Goal: Information Seeking & Learning: Learn about a topic

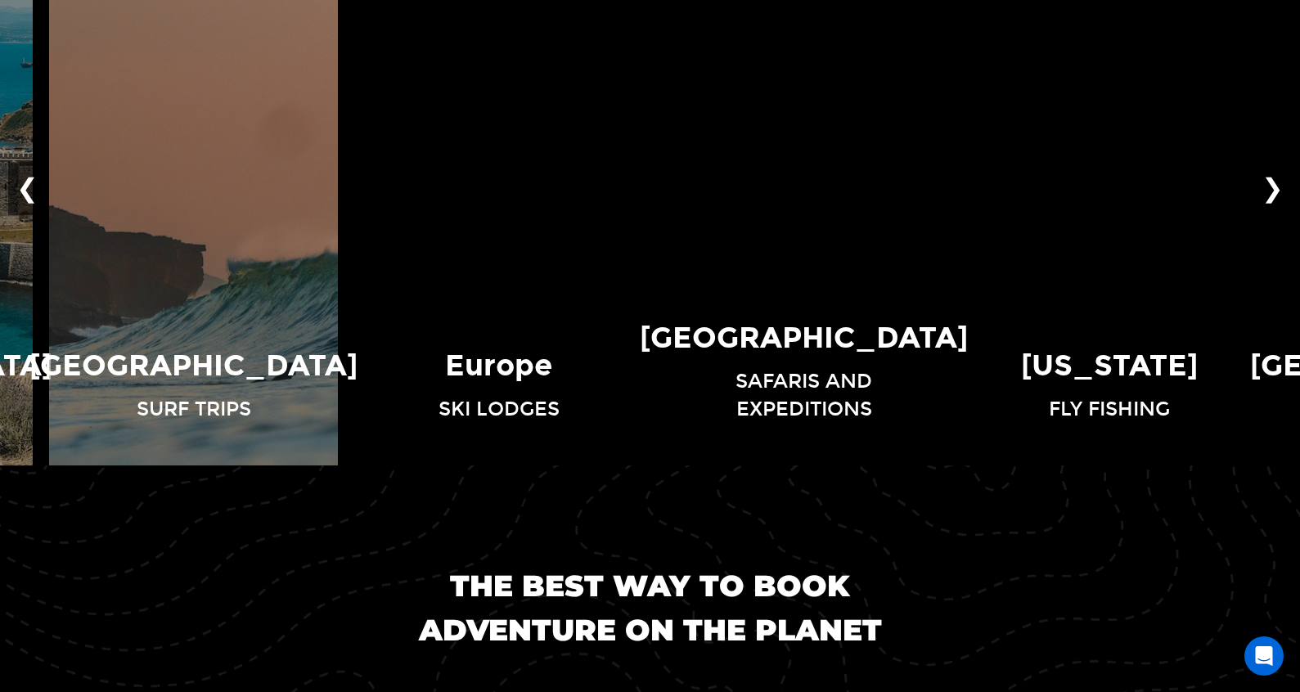
scroll to position [1323, 0]
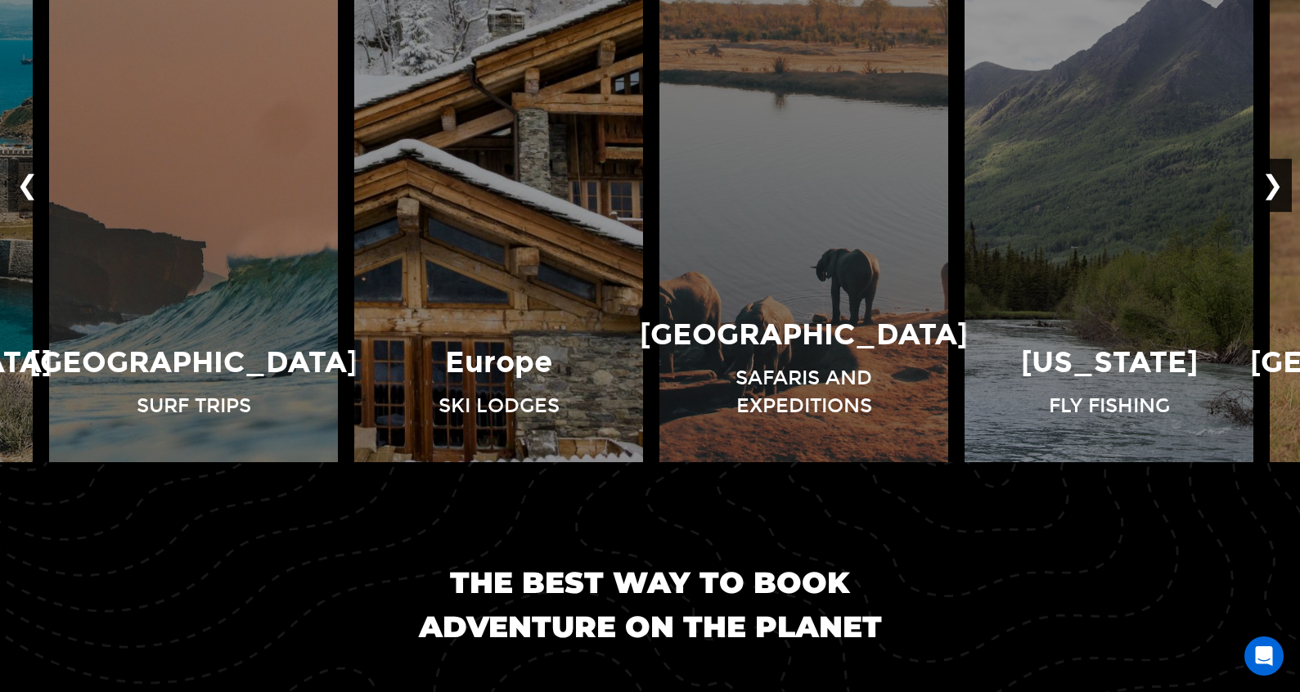
click at [1274, 201] on button "❯" at bounding box center [1273, 186] width 38 height 54
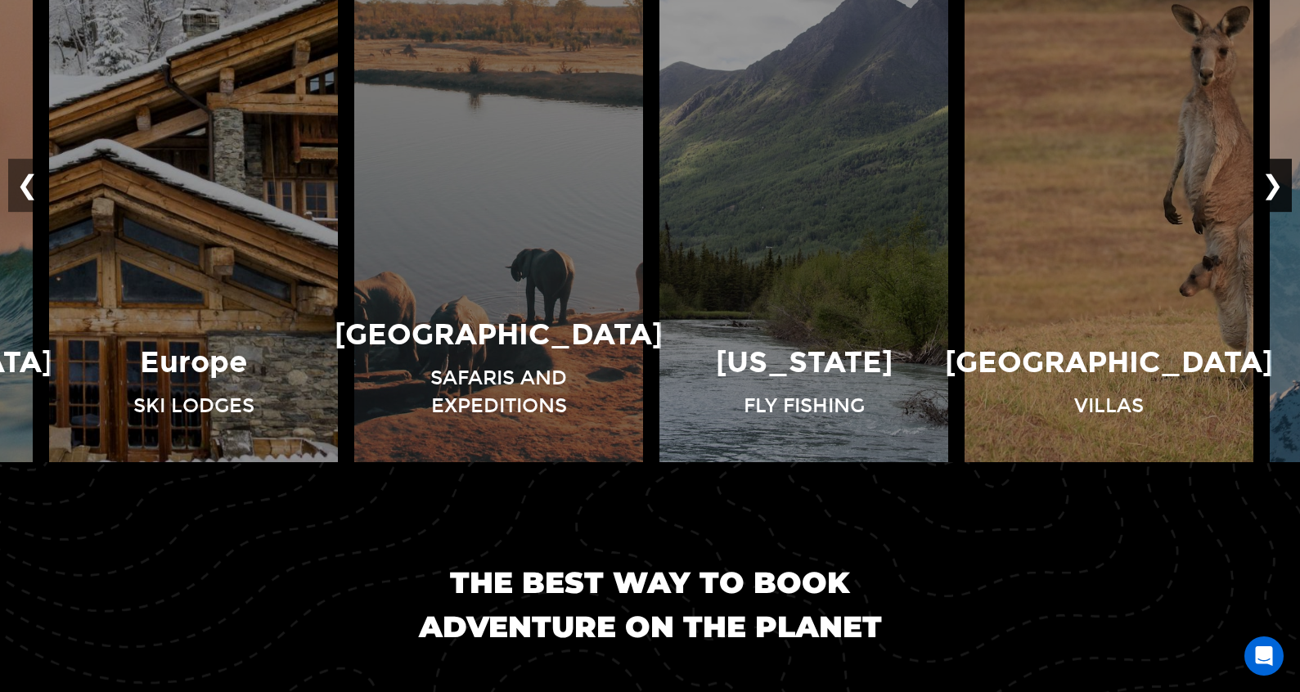
click at [1274, 201] on button "❯" at bounding box center [1273, 186] width 38 height 54
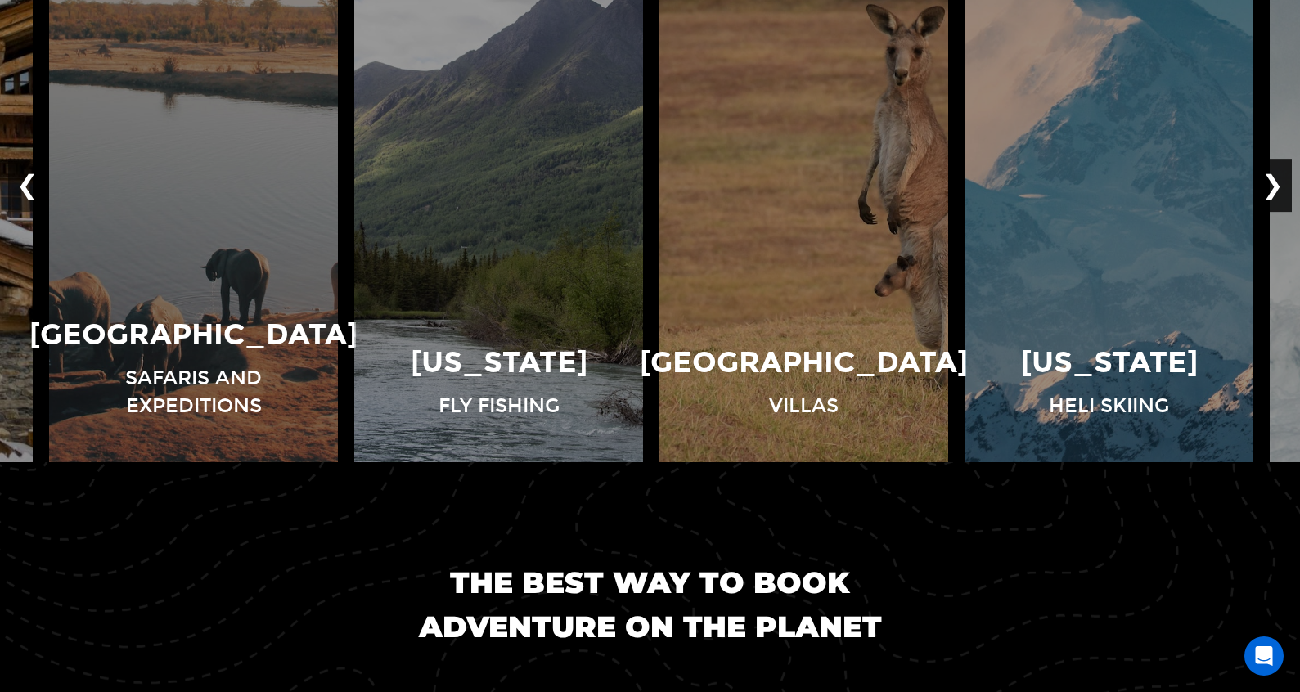
click at [1274, 201] on button "❯" at bounding box center [1273, 186] width 38 height 54
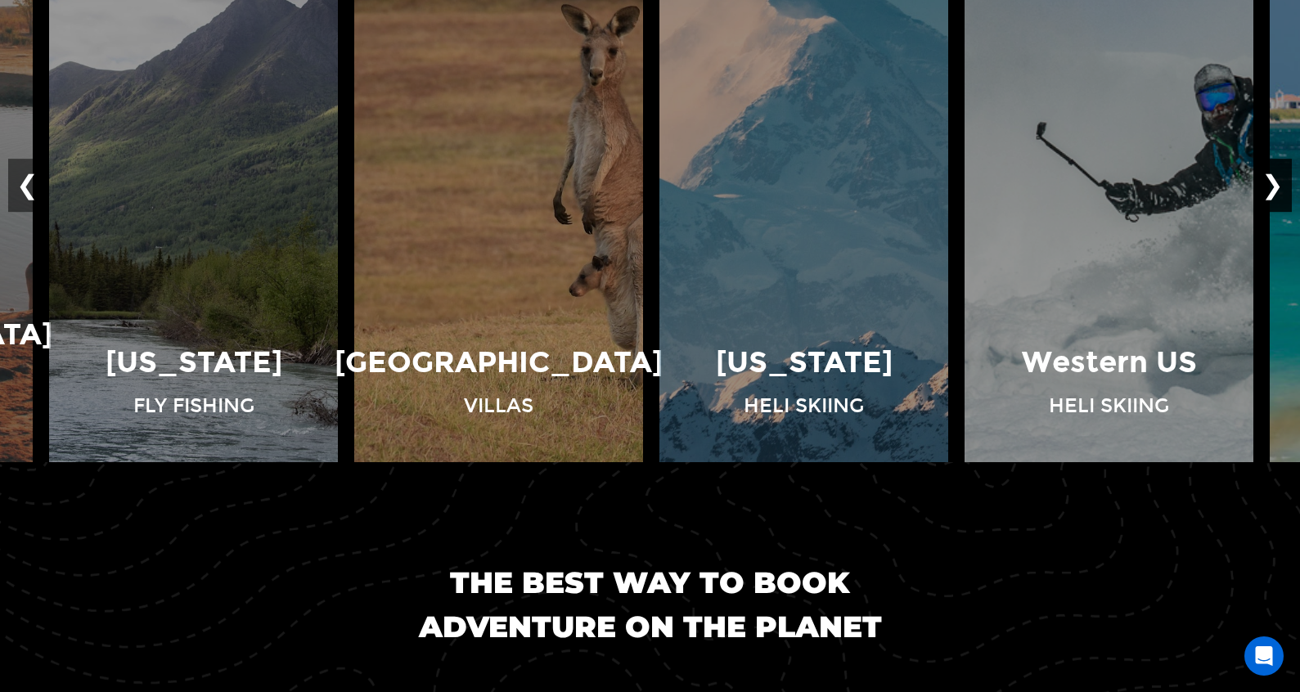
click at [1274, 201] on button "❯" at bounding box center [1273, 186] width 38 height 54
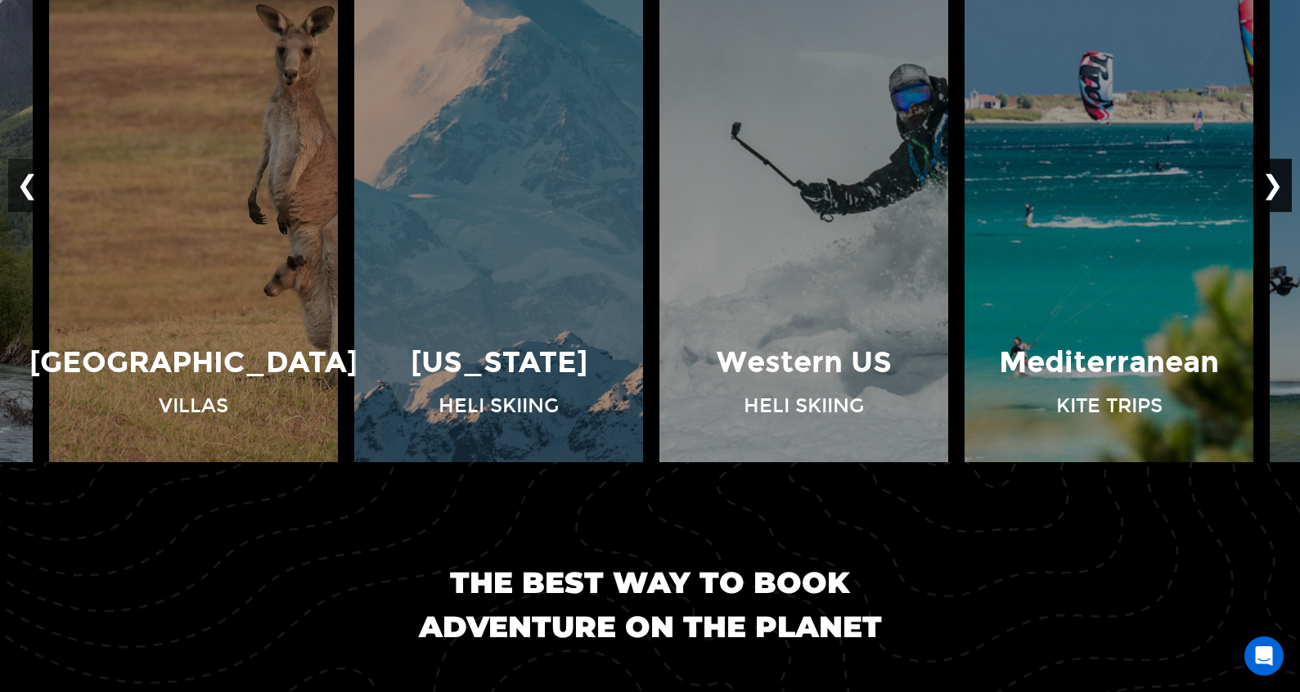
click at [1274, 201] on button "❯" at bounding box center [1273, 186] width 38 height 54
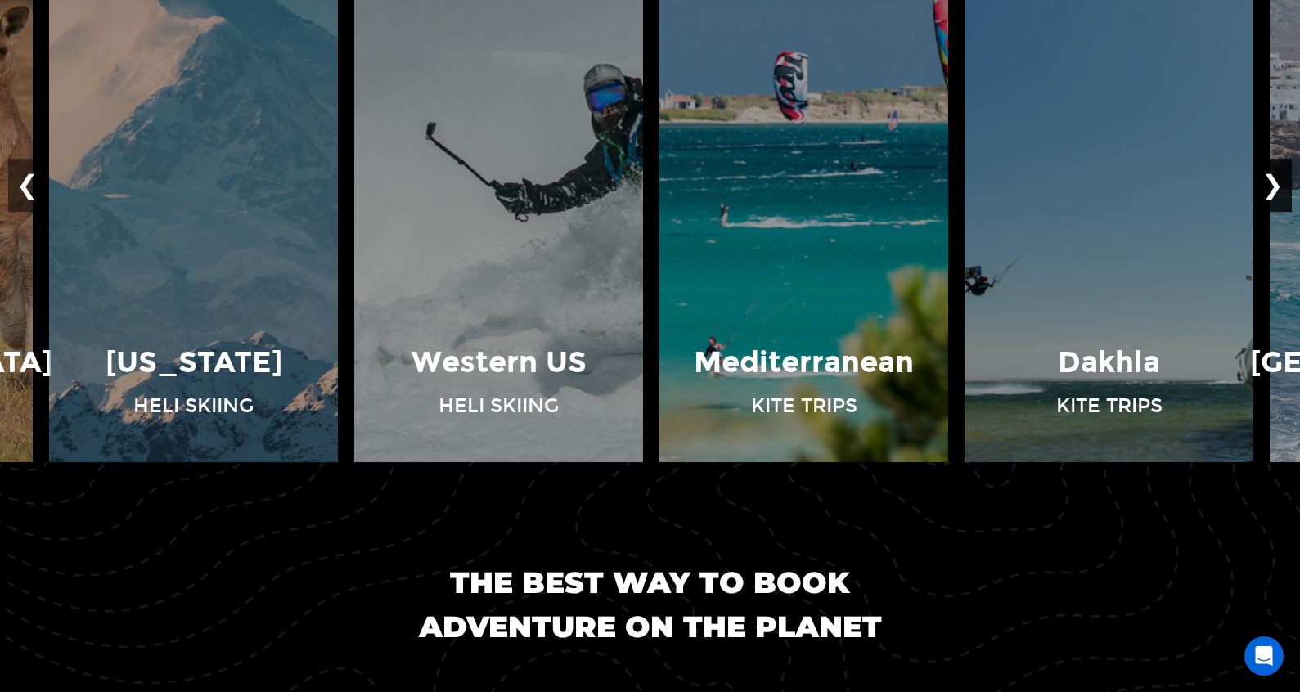
click at [1274, 201] on button "❯" at bounding box center [1273, 186] width 38 height 54
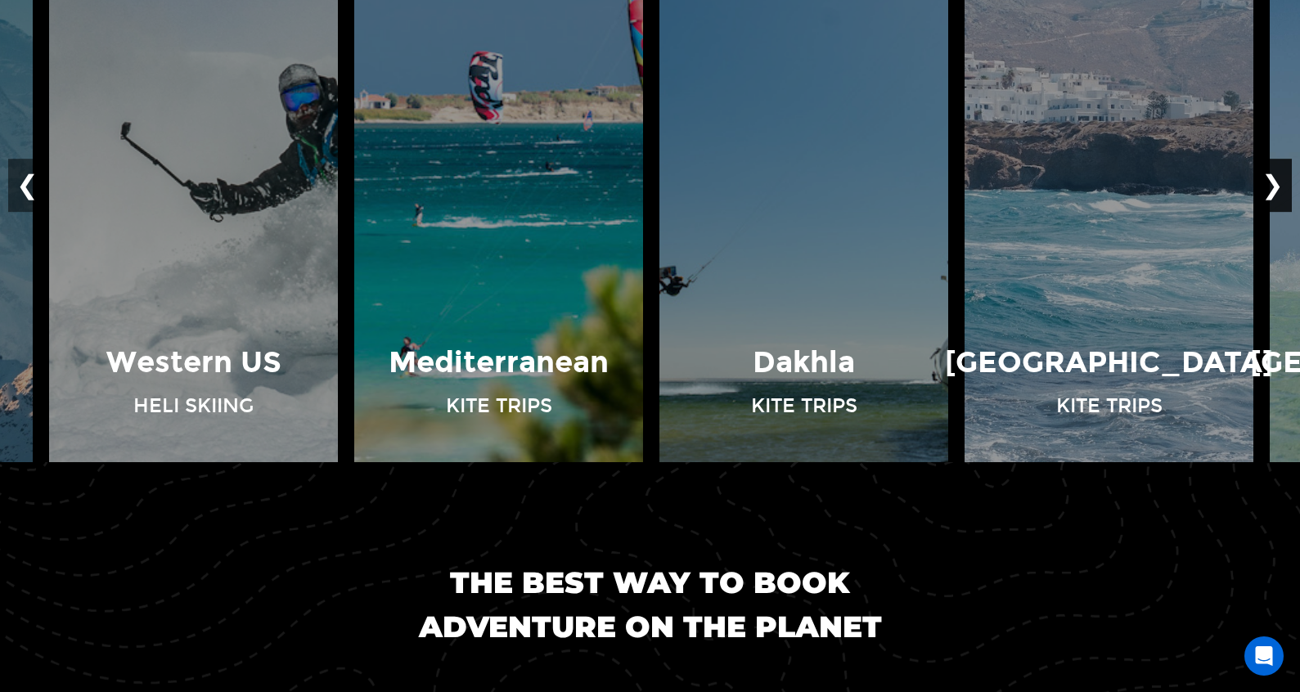
click at [1274, 201] on button "❯" at bounding box center [1273, 186] width 38 height 54
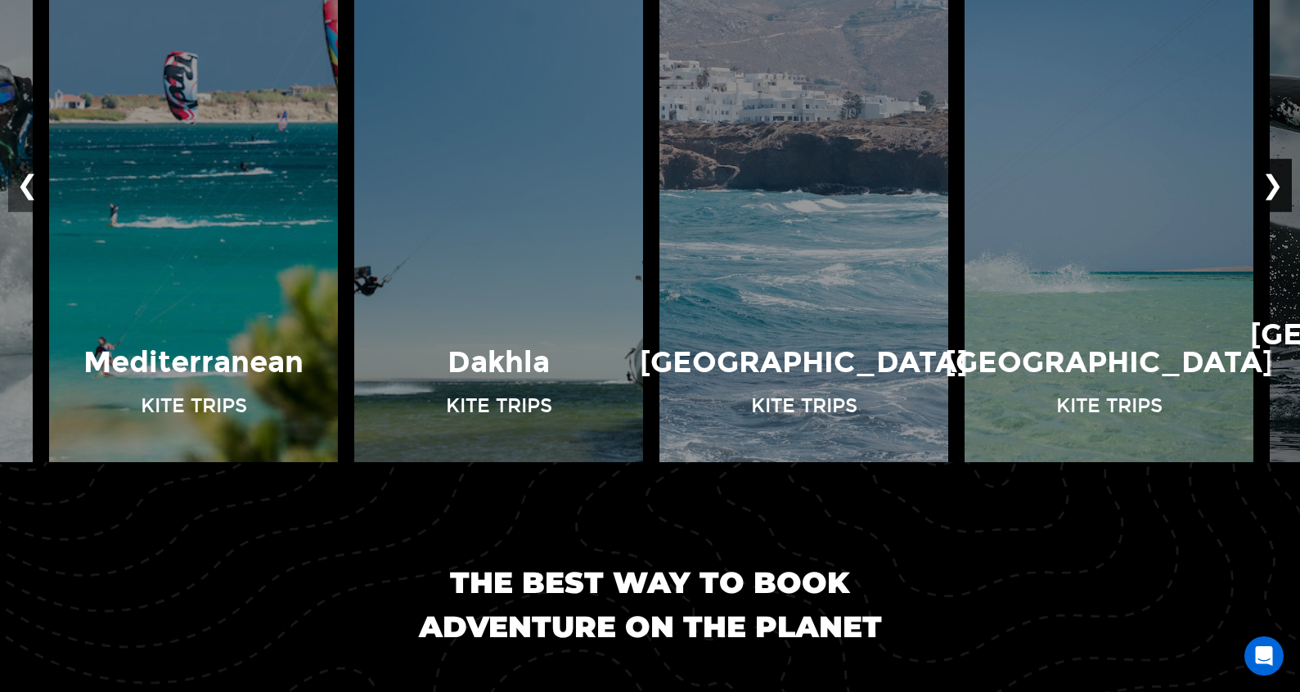
click at [1275, 190] on button "❯" at bounding box center [1273, 186] width 38 height 54
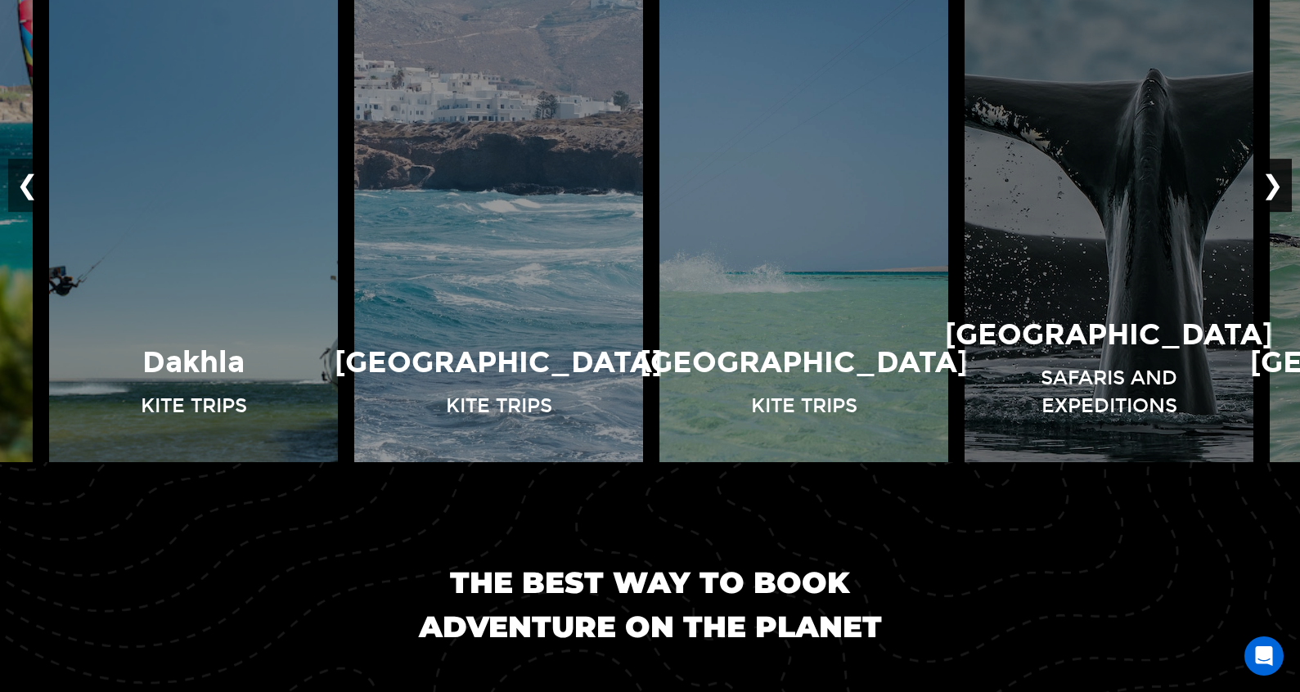
click at [1275, 190] on button "❯" at bounding box center [1273, 186] width 38 height 54
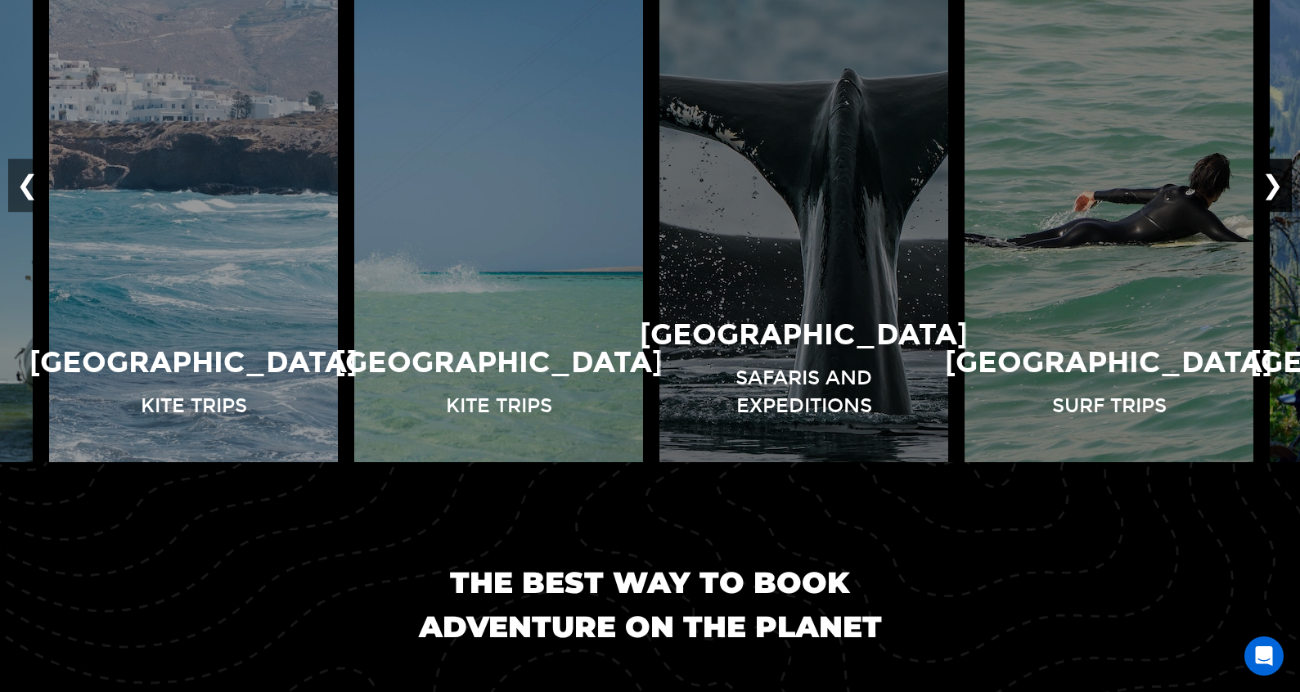
click at [1275, 190] on button "❯" at bounding box center [1273, 186] width 38 height 54
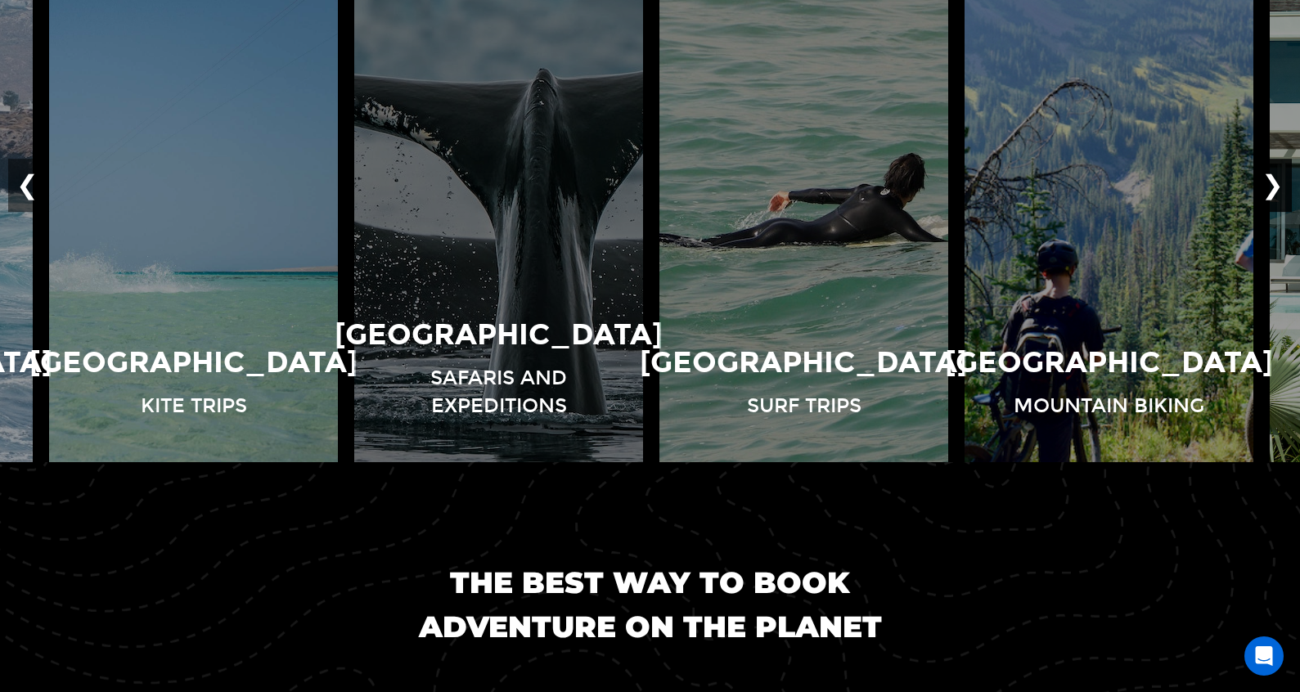
click at [1275, 190] on button "❯" at bounding box center [1273, 186] width 38 height 54
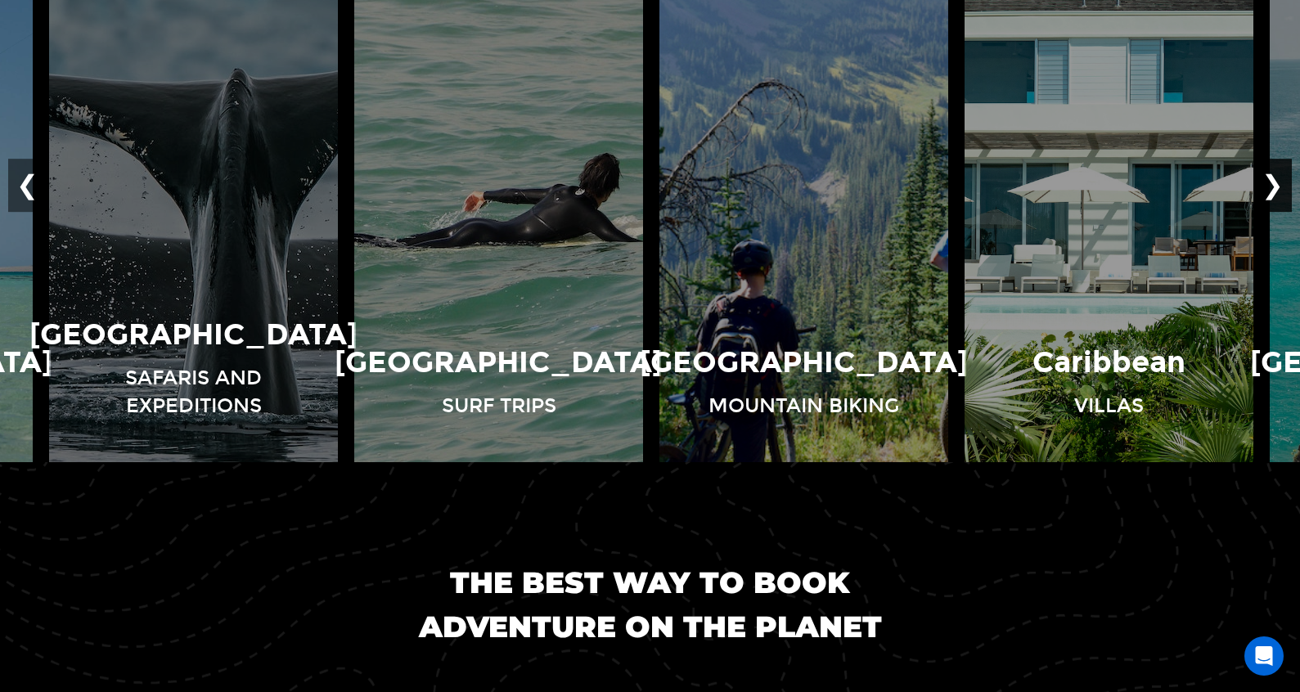
click at [1275, 190] on button "❯" at bounding box center [1273, 186] width 38 height 54
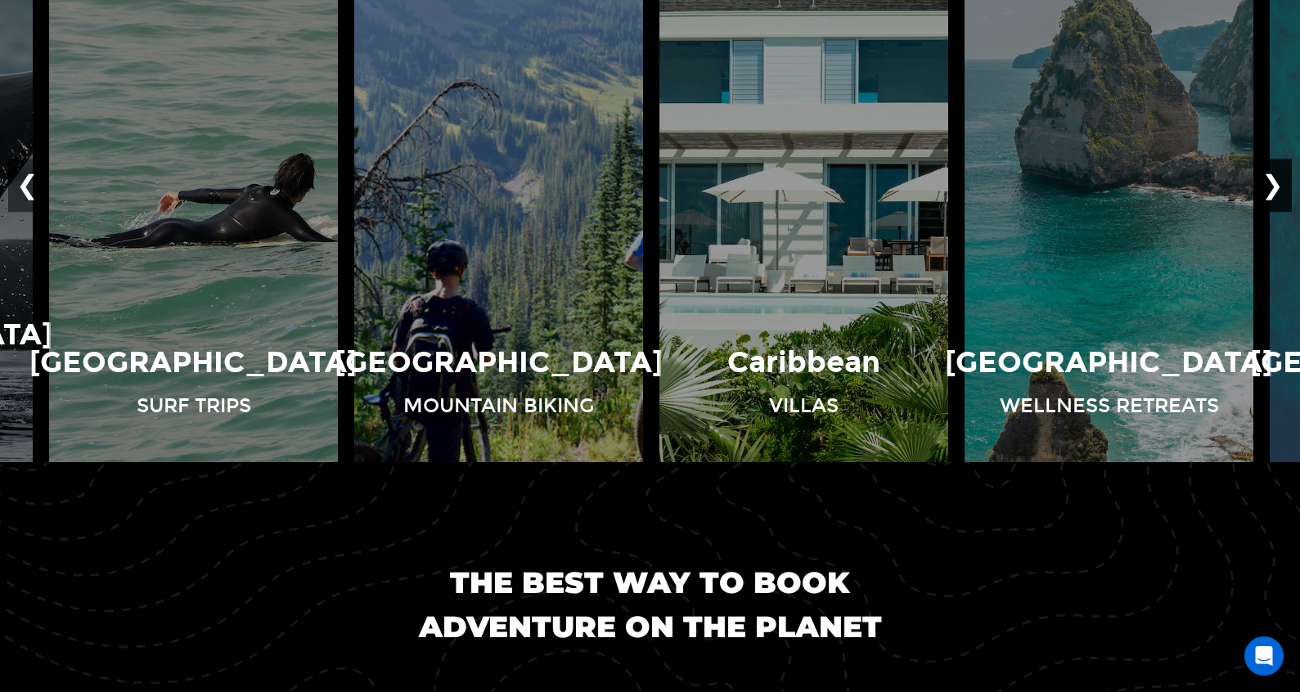
click at [1275, 190] on button "❯" at bounding box center [1273, 186] width 38 height 54
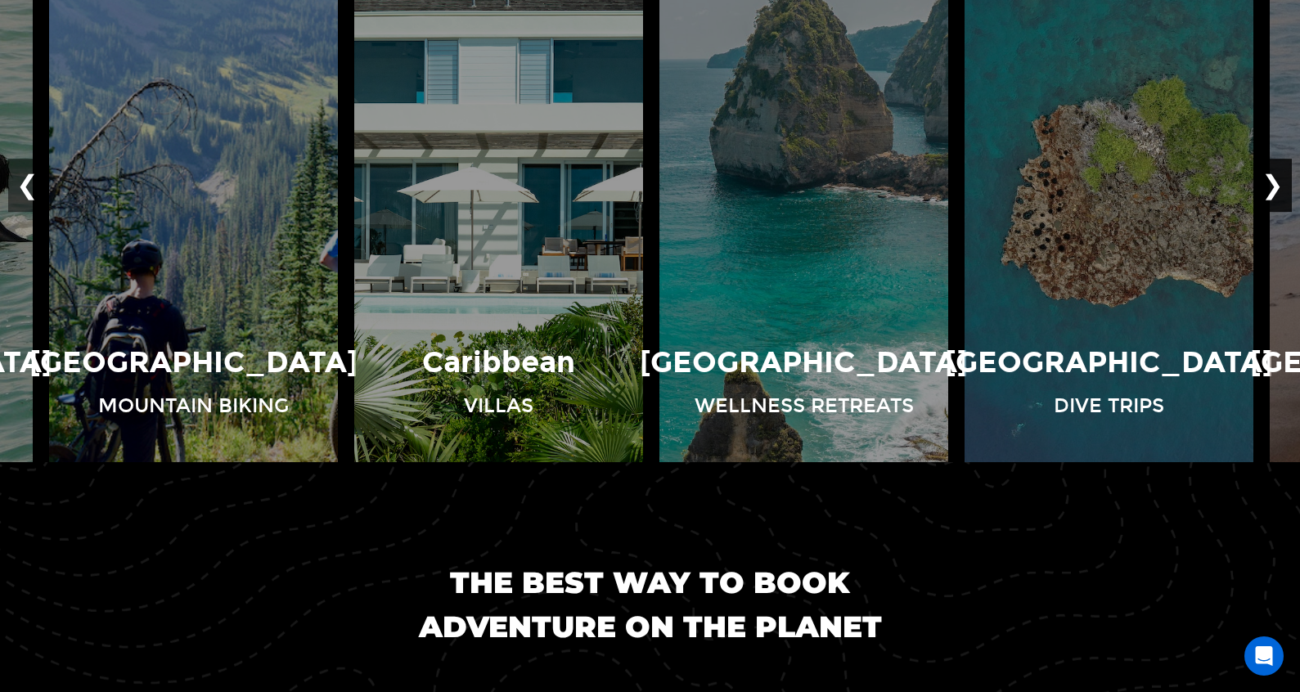
click at [1275, 190] on button "❯" at bounding box center [1273, 186] width 38 height 54
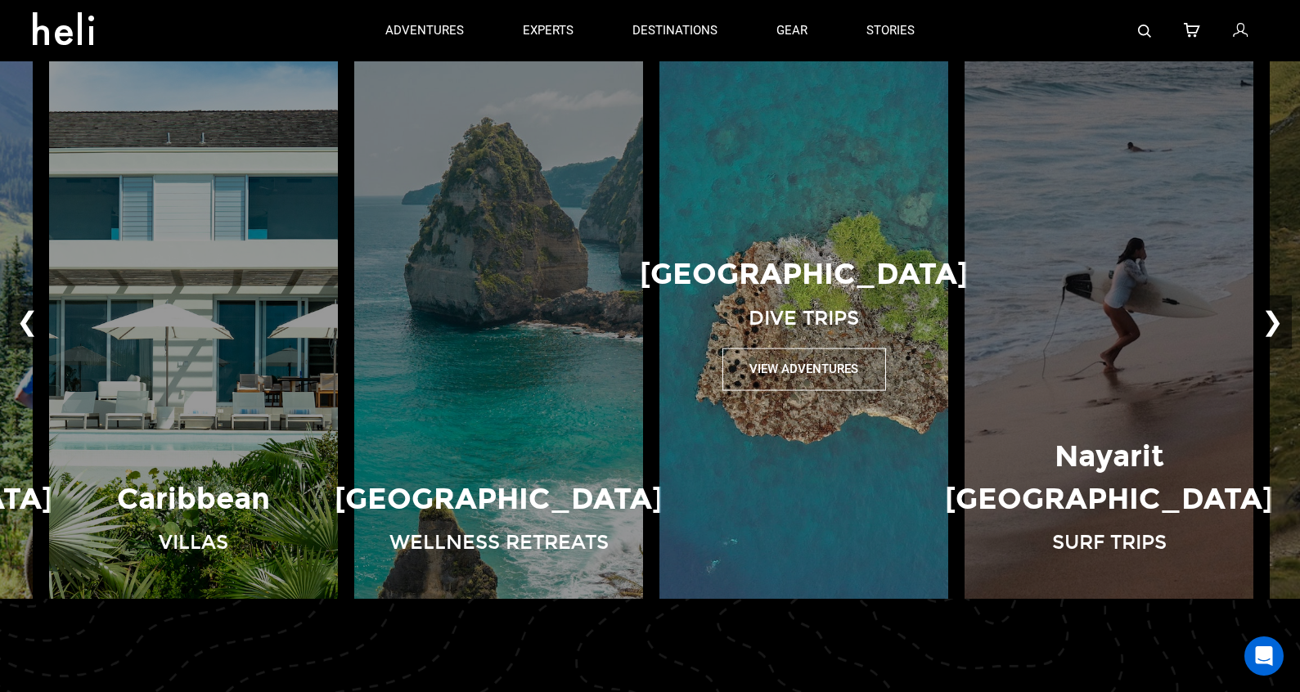
scroll to position [1169, 0]
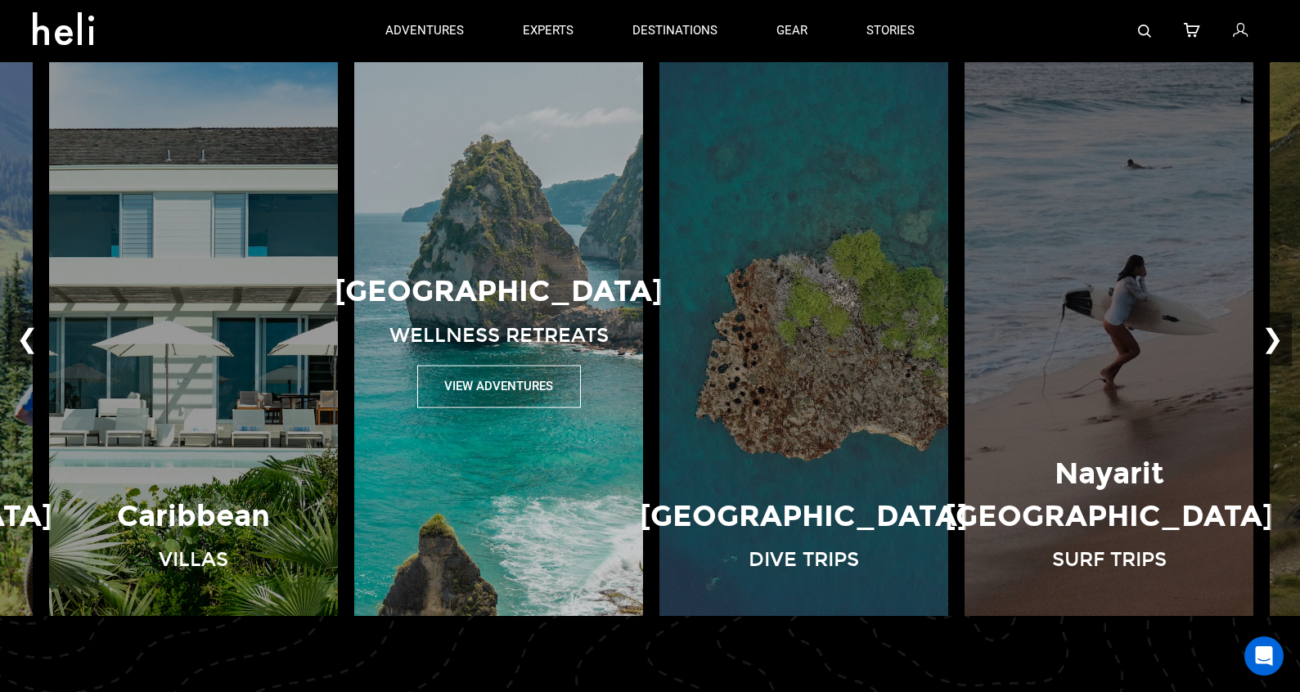
click at [550, 262] on img at bounding box center [498, 339] width 305 height 554
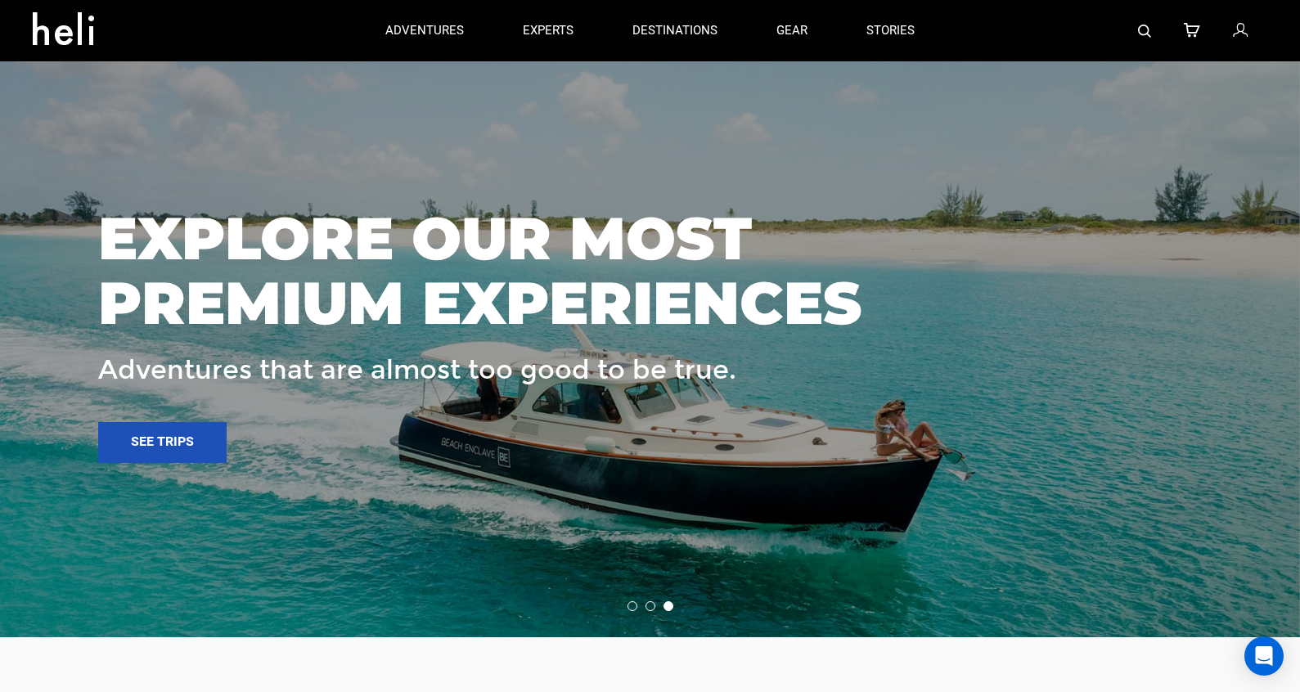
scroll to position [3115, 0]
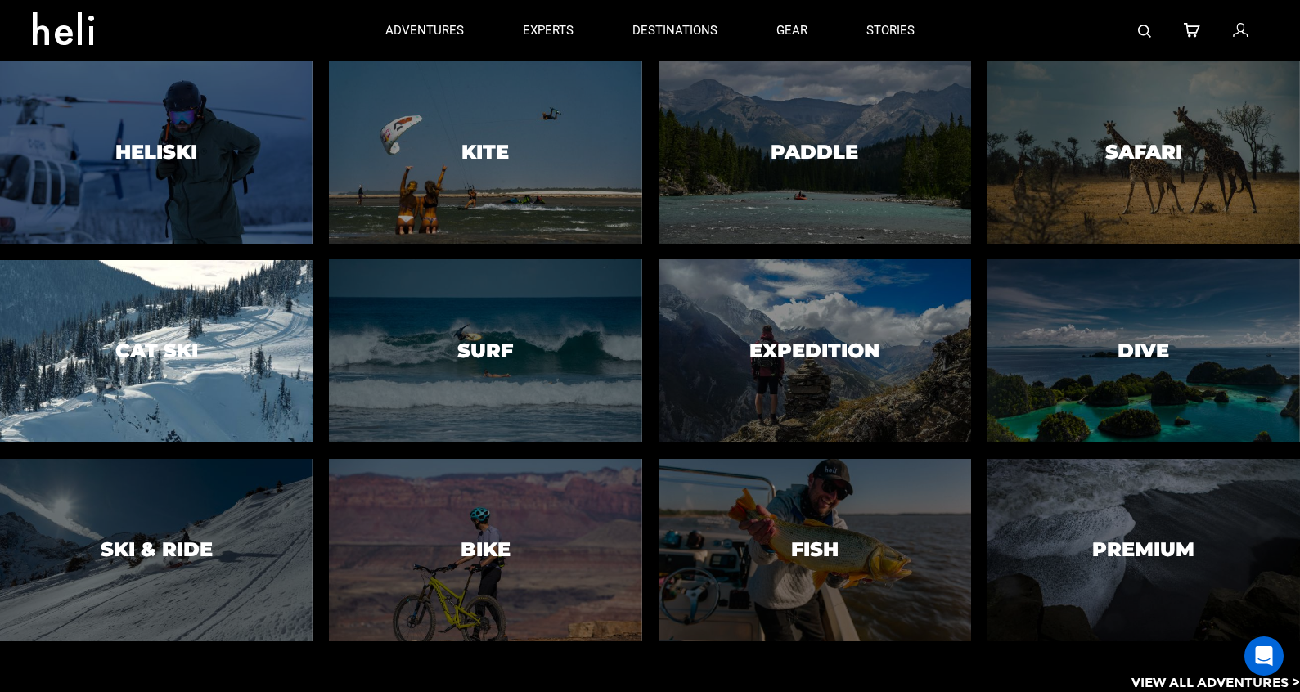
click at [233, 346] on div at bounding box center [156, 352] width 319 height 186
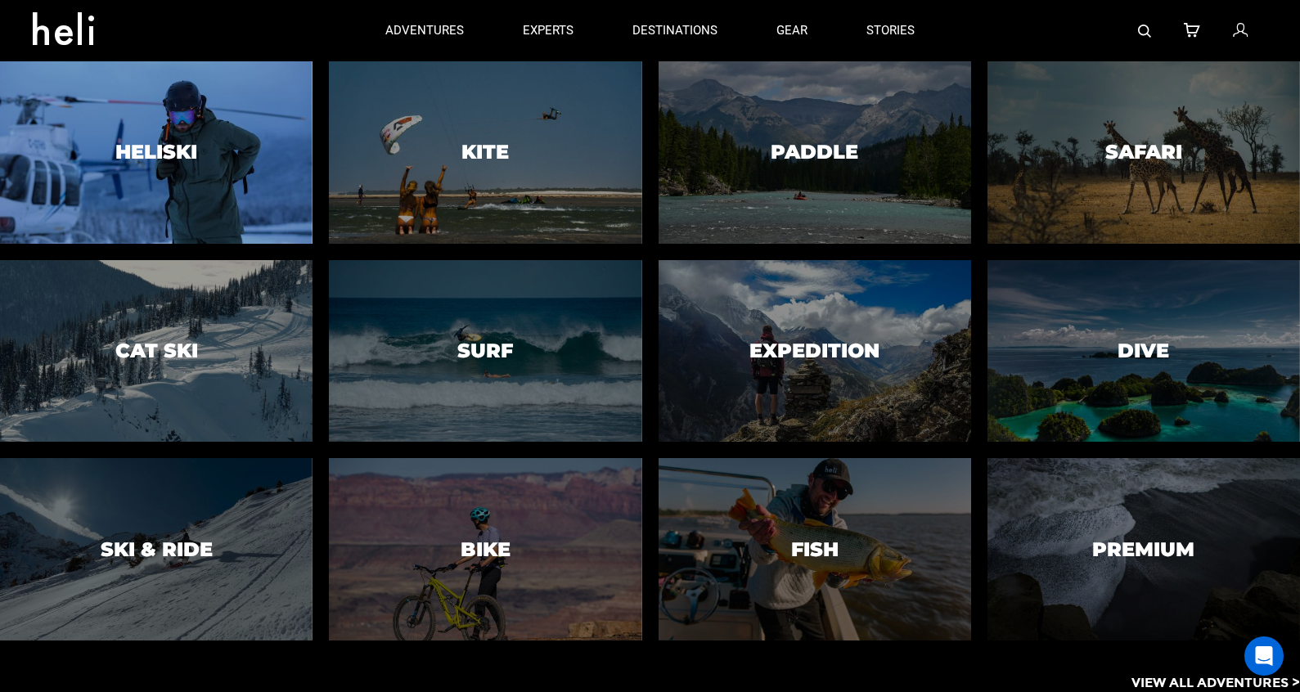
click at [197, 144] on h3 "Heliski" at bounding box center [156, 152] width 82 height 21
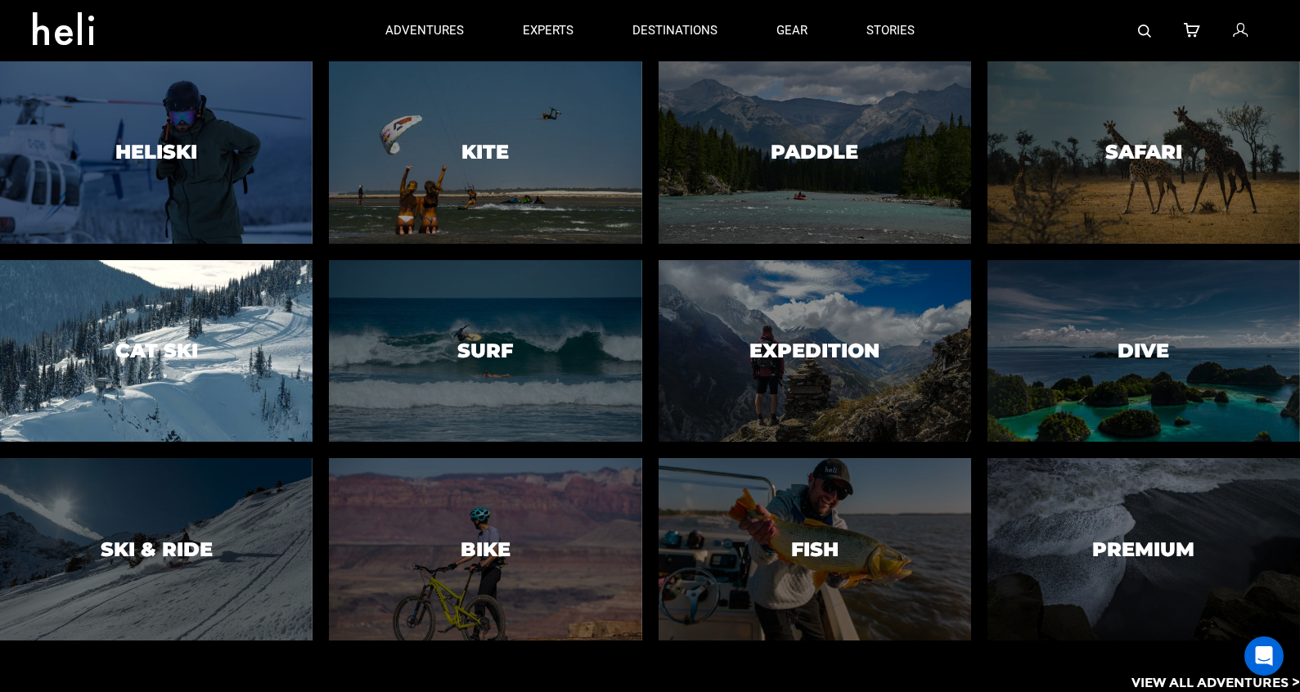
click at [213, 325] on div at bounding box center [156, 352] width 319 height 186
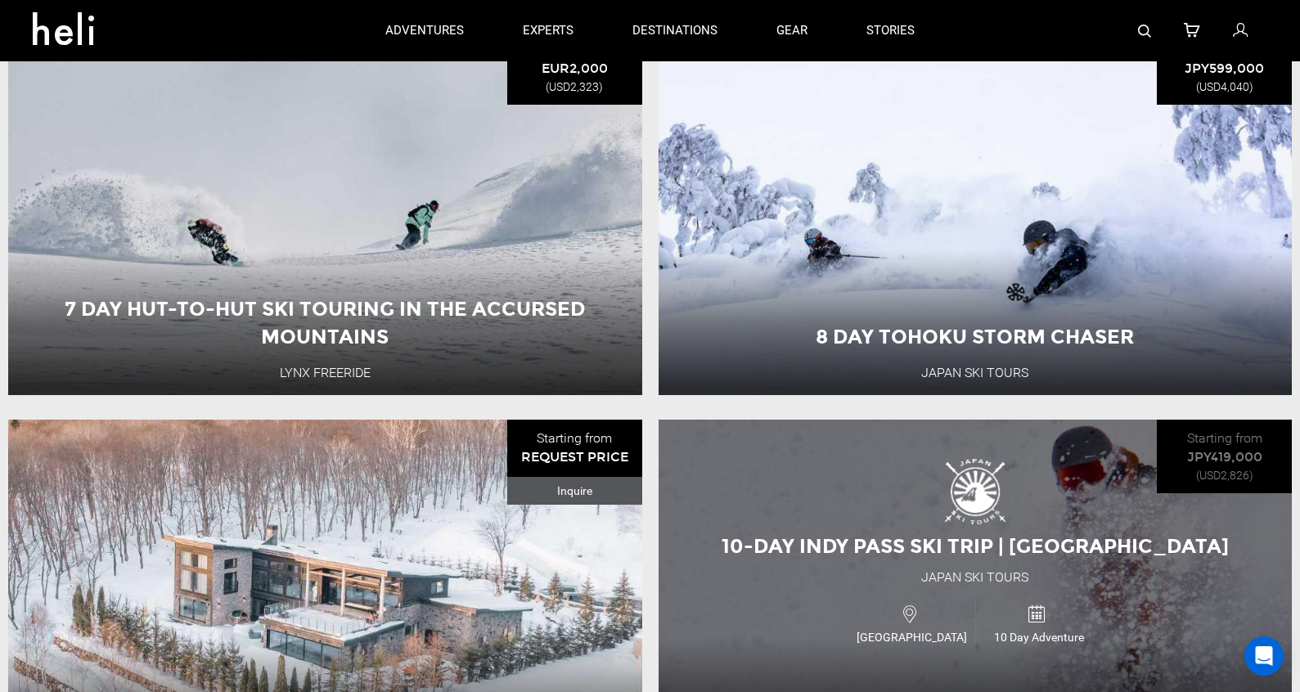
scroll to position [1081, 0]
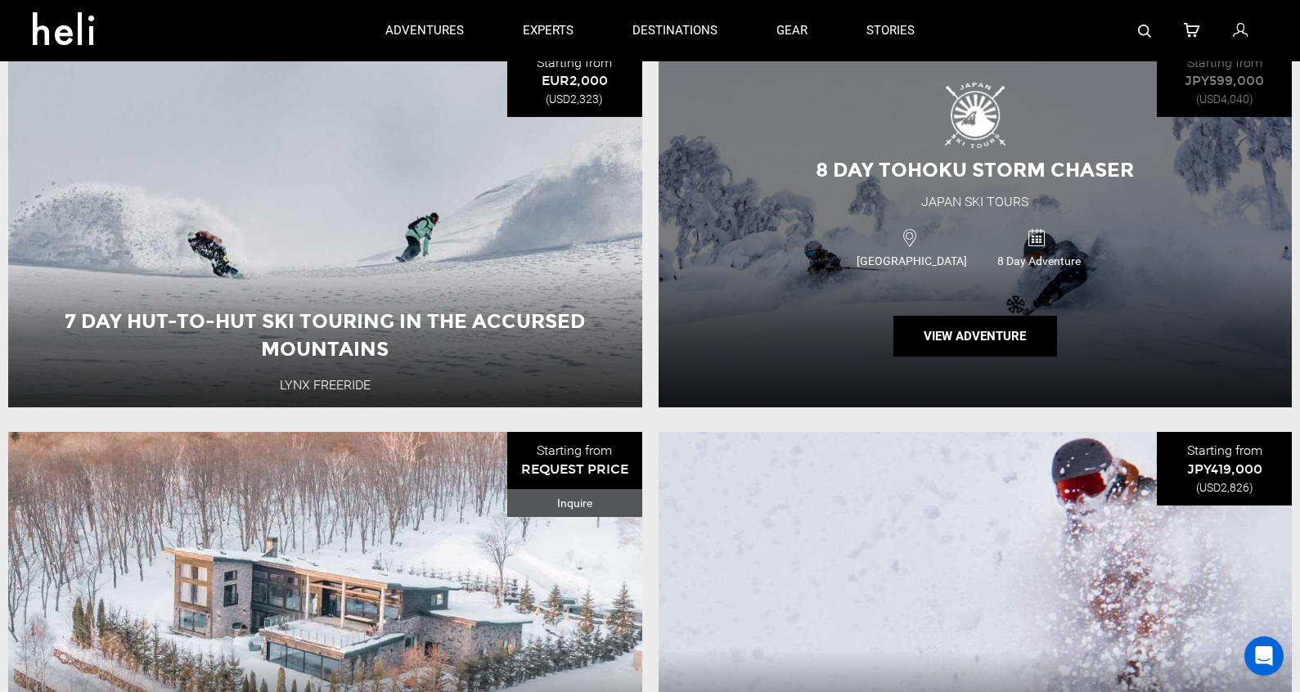
click at [812, 340] on div "8 Day Tohoku Storm Chaser [GEOGRAPHIC_DATA] Ski Tours [GEOGRAPHIC_DATA] 8 Day A…" at bounding box center [976, 226] width 634 height 364
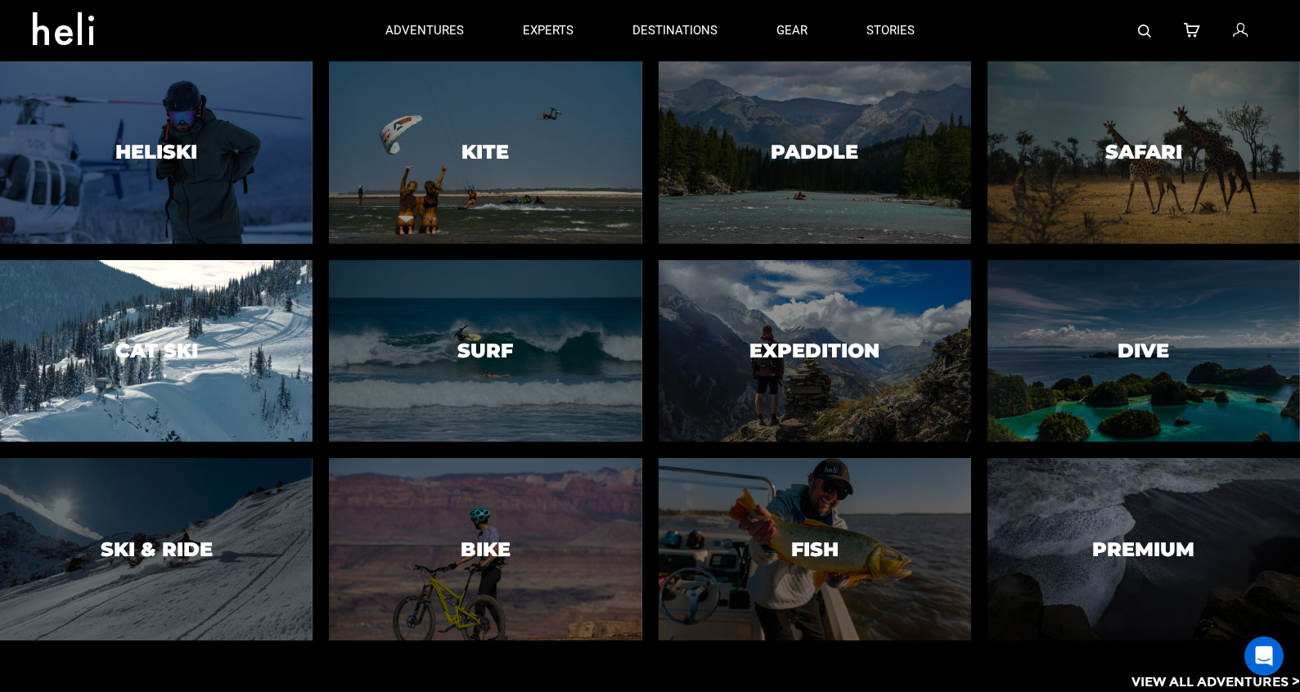
click at [185, 336] on div at bounding box center [156, 352] width 319 height 186
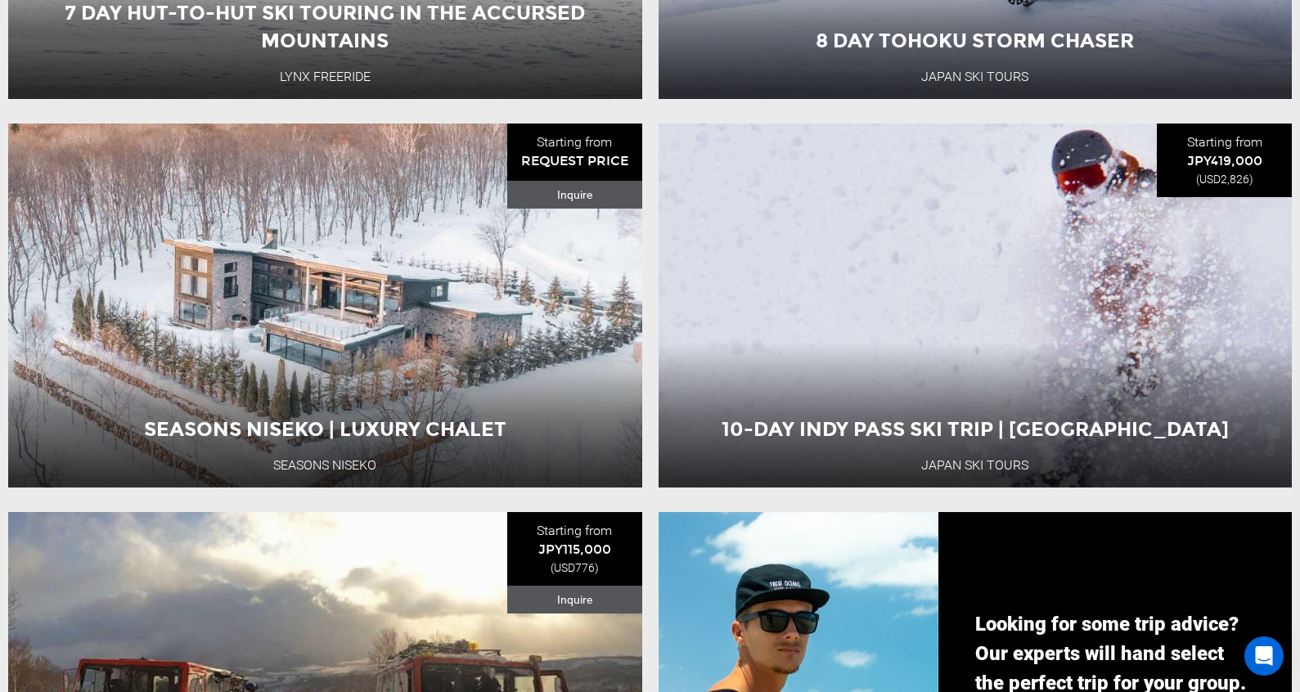
scroll to position [1389, 0]
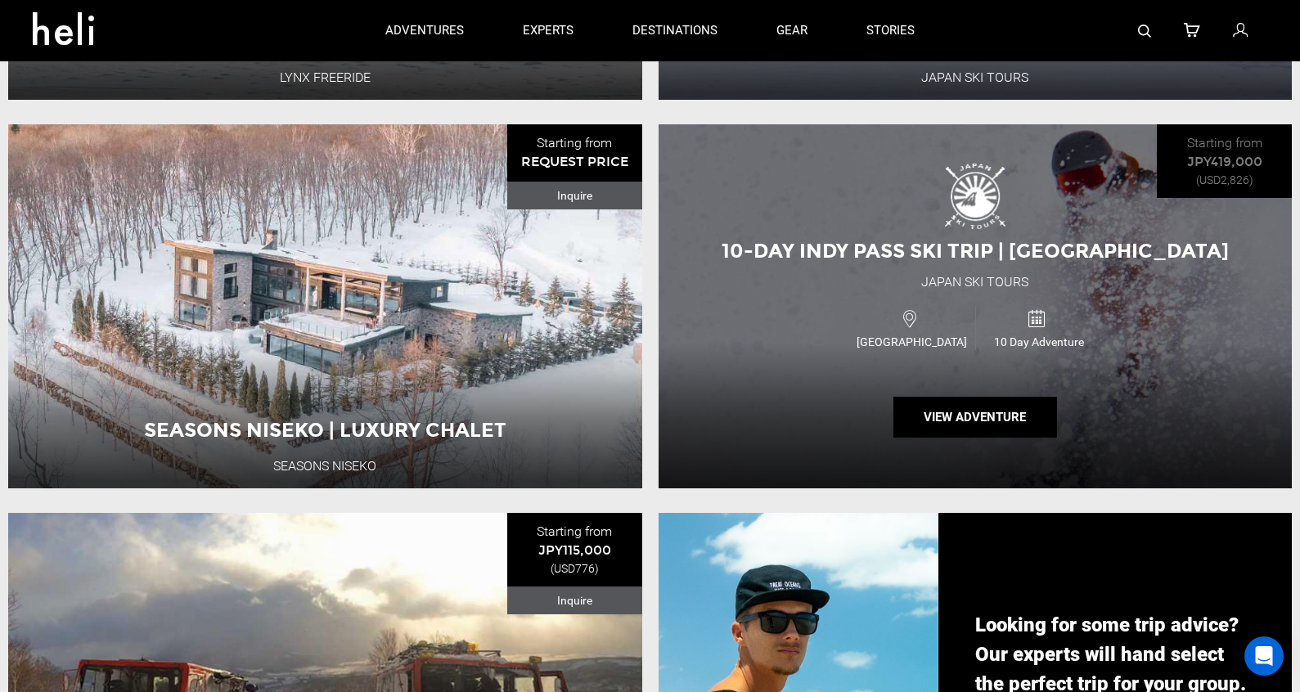
click at [858, 307] on div "[GEOGRAPHIC_DATA]" at bounding box center [912, 327] width 127 height 43
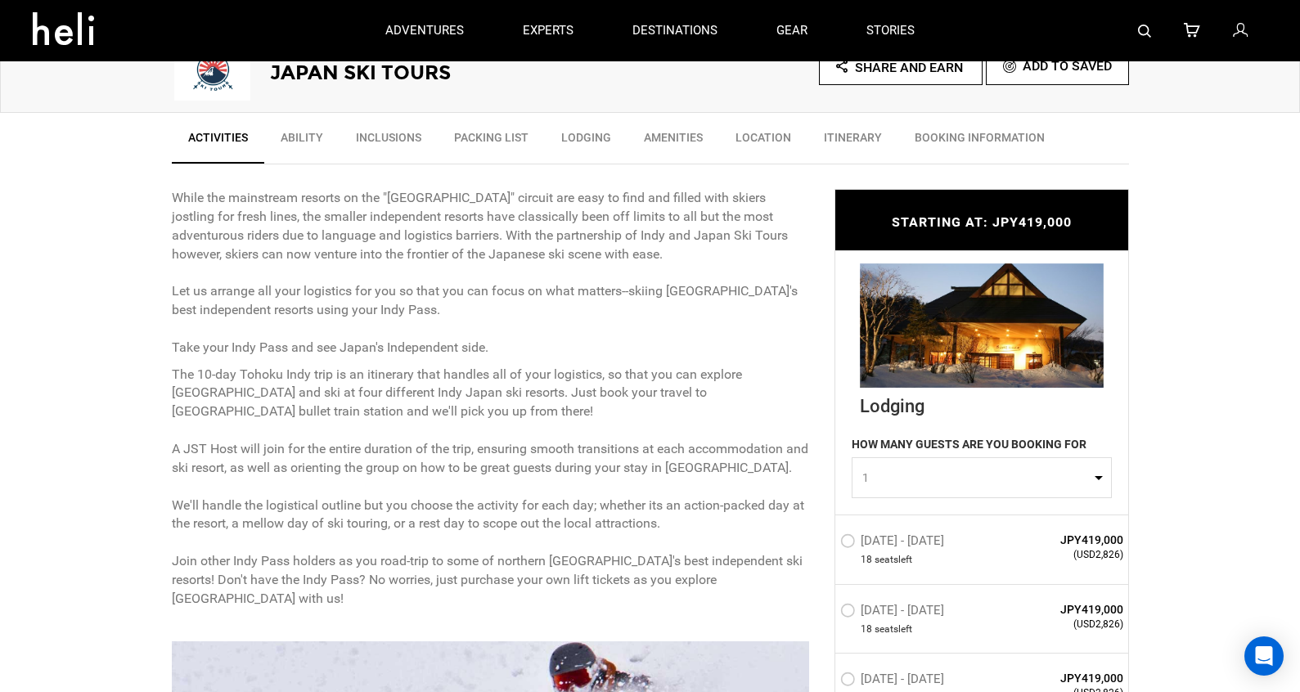
scroll to position [528, 0]
click at [765, 378] on p "The 10-day Tohoku Indy trip is an itinerary that handles all of your logistics,…" at bounding box center [491, 488] width 638 height 243
copy p "Tohoku"
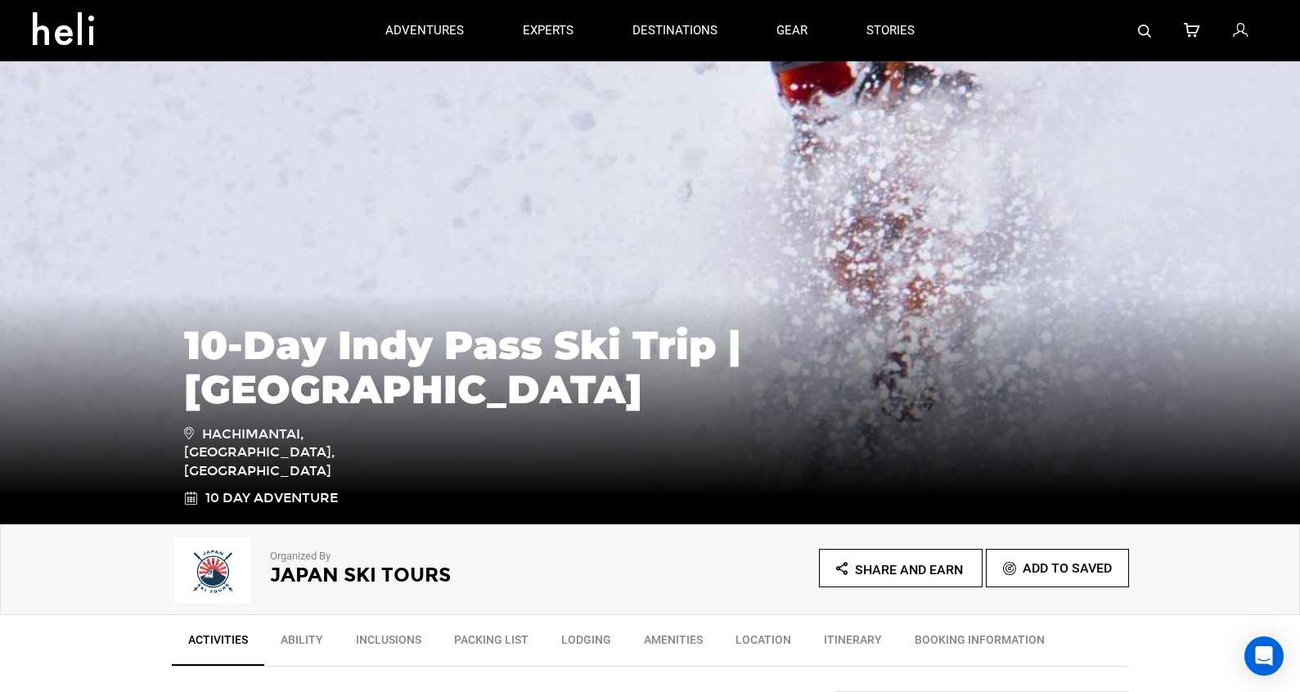
scroll to position [0, 0]
